Goal: Task Accomplishment & Management: Manage account settings

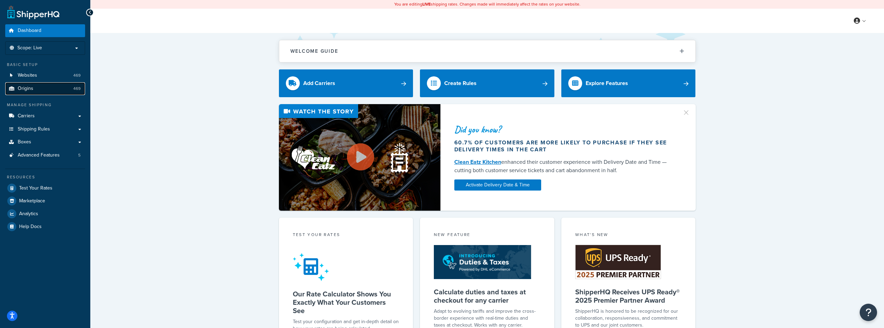
click at [27, 88] on span "Origins" at bounding box center [26, 89] width 16 height 6
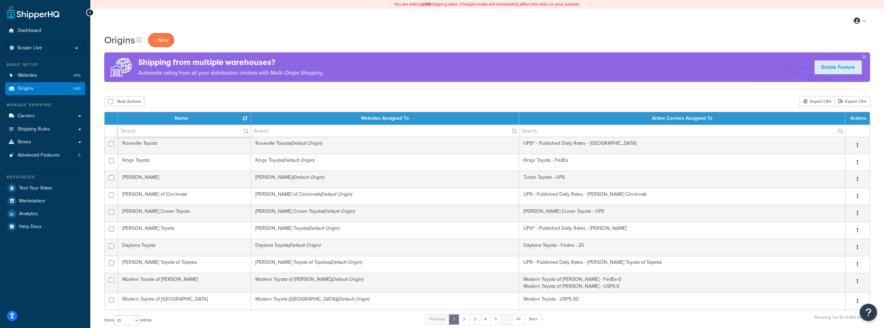
click at [156, 129] on input "text" at bounding box center [184, 131] width 133 height 12
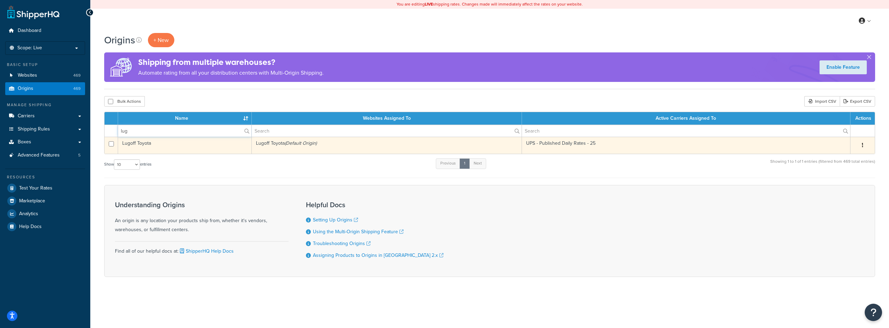
type input "lug"
click at [143, 146] on td "Lugoff Toyota" at bounding box center [185, 145] width 134 height 17
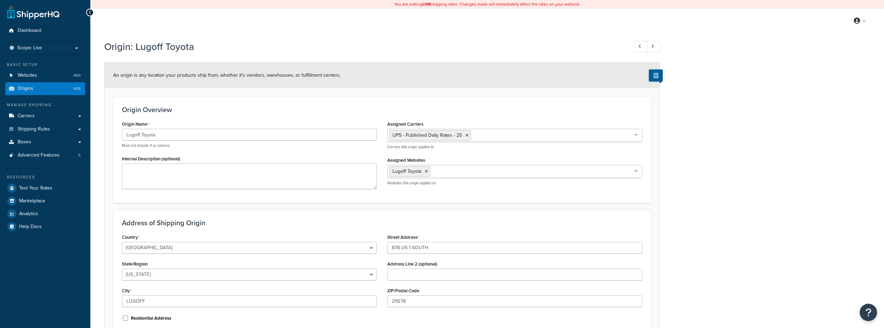
select select "40"
click at [466, 137] on icon at bounding box center [467, 135] width 3 height 4
click at [419, 138] on input "Assigned Carriers" at bounding box center [419, 135] width 61 height 8
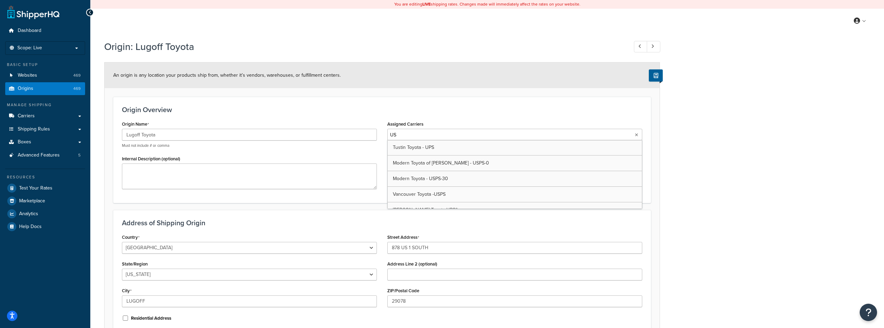
type input "U"
type input "20"
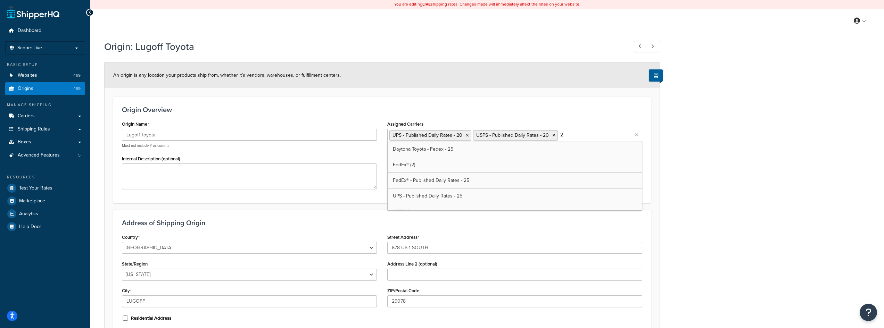
type input "20"
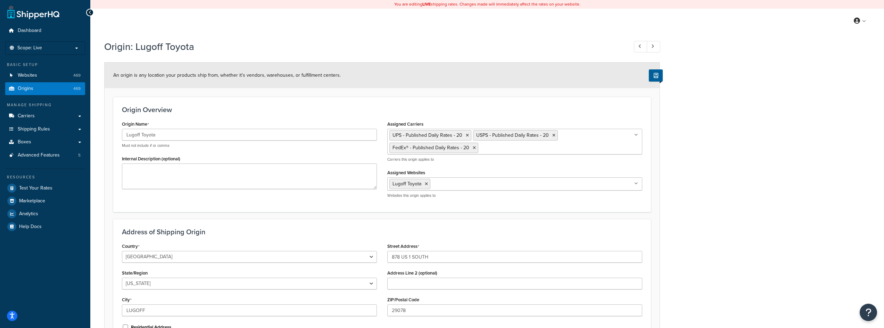
click at [707, 138] on div "Origin: Lugoff Toyota An origin is any location your products ship from, whethe…" at bounding box center [487, 214] width 794 height 356
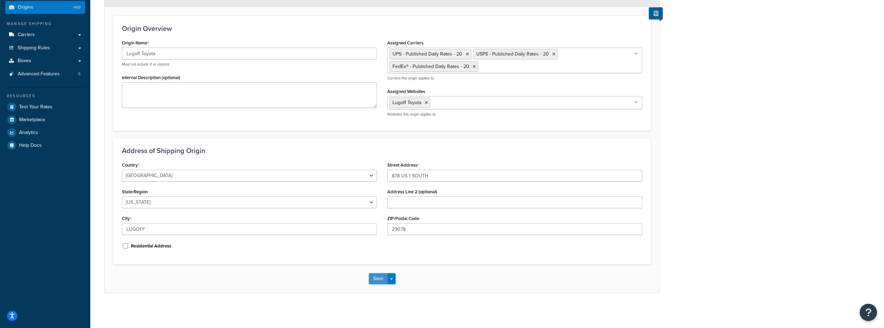
click at [375, 279] on button "Save" at bounding box center [378, 278] width 19 height 11
